Goal: Check status: Check status

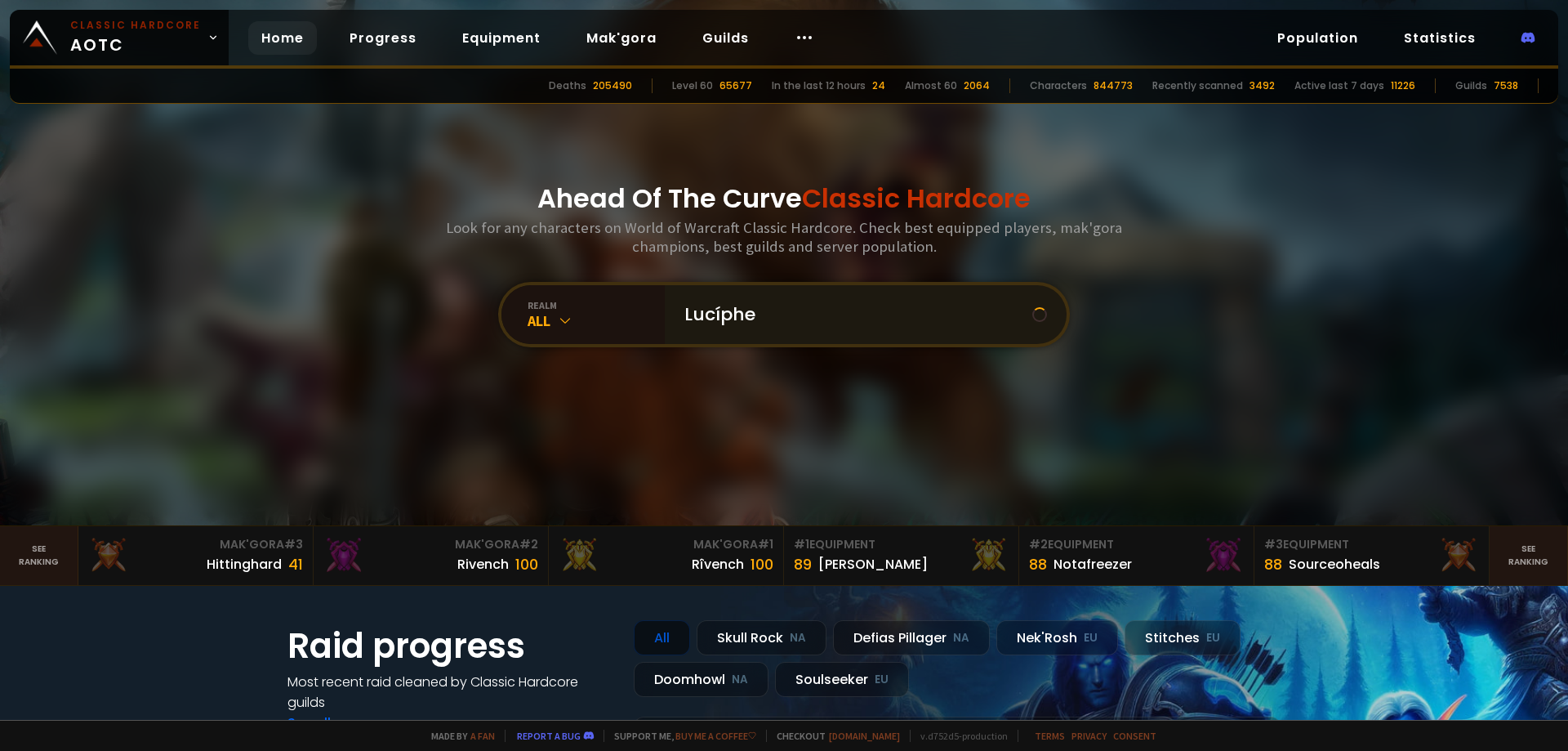
type input "Lucíphel"
click at [787, 312] on input "text" at bounding box center [861, 315] width 372 height 59
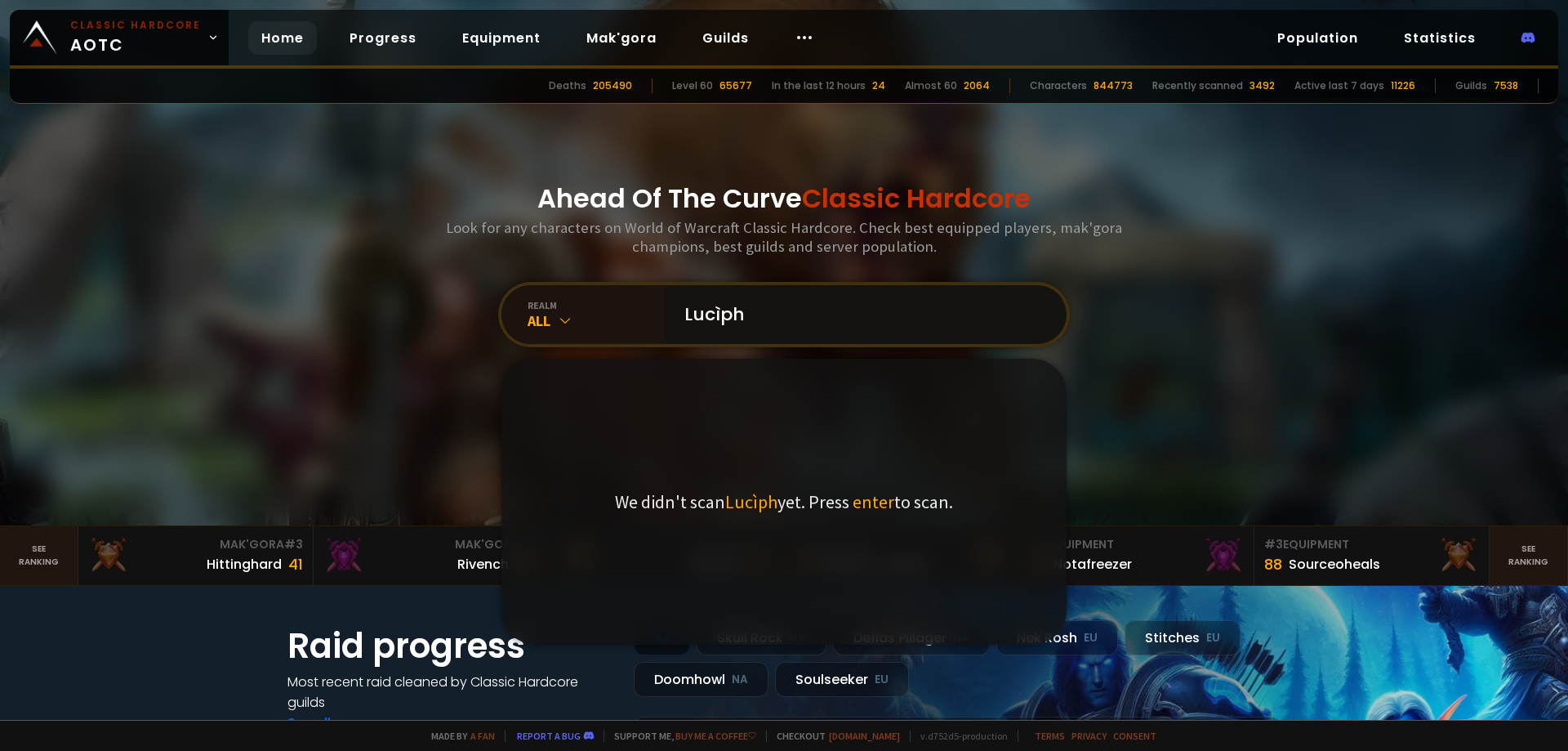
click at [802, 307] on input "Lucìph" at bounding box center [861, 315] width 372 height 59
type input "Lucìphel"
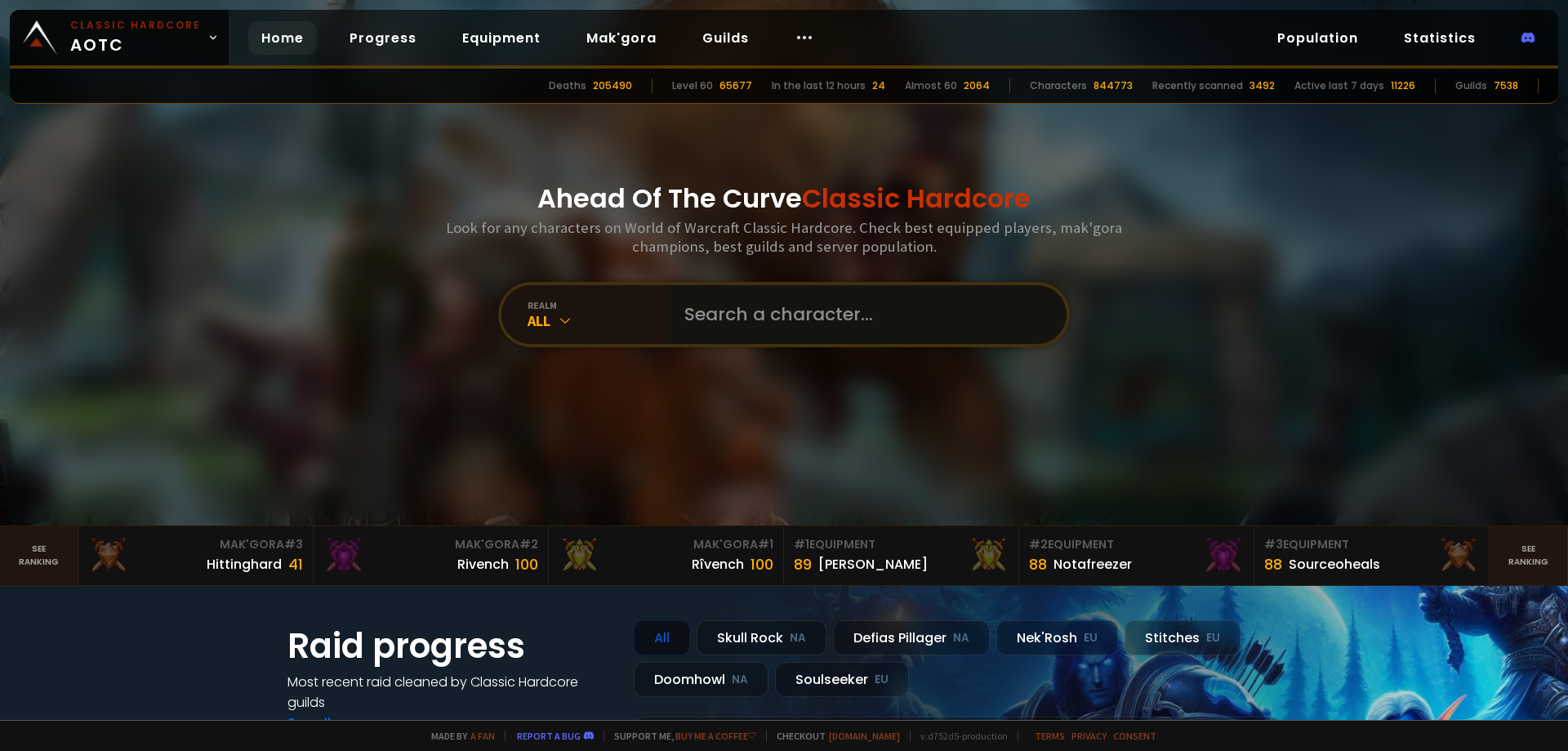
click at [748, 318] on input "text" at bounding box center [861, 315] width 372 height 59
paste input "Luciphel"
type input "Luciphel"
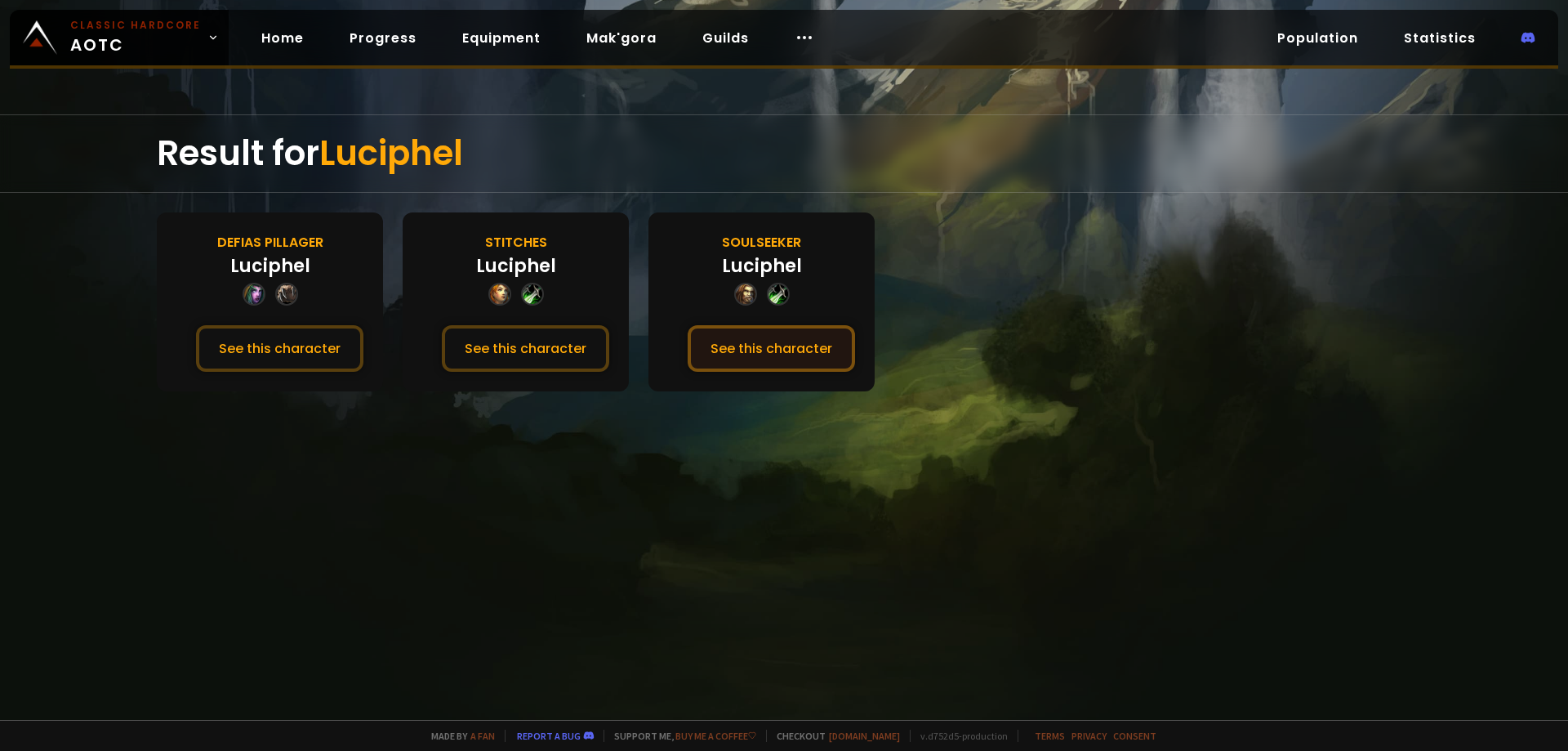
click at [758, 337] on button "See this character" at bounding box center [771, 348] width 167 height 47
